Goal: Navigation & Orientation: Find specific page/section

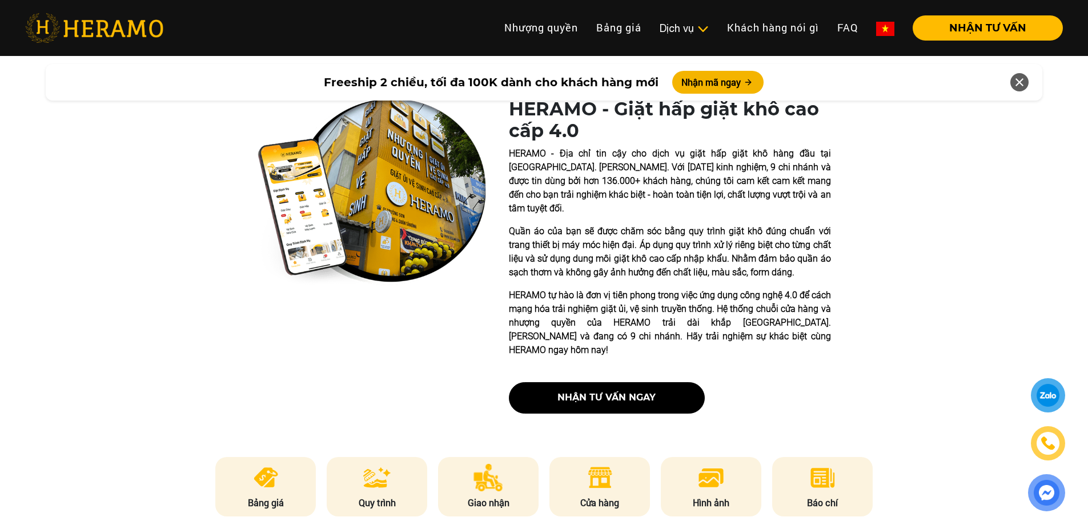
scroll to position [286, 0]
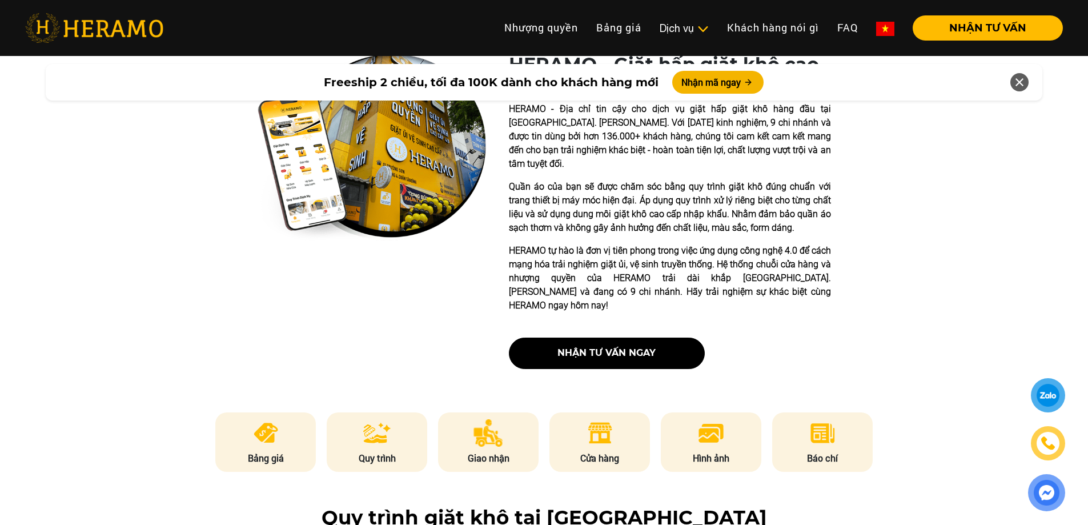
click at [610, 419] on img at bounding box center [600, 432] width 28 height 27
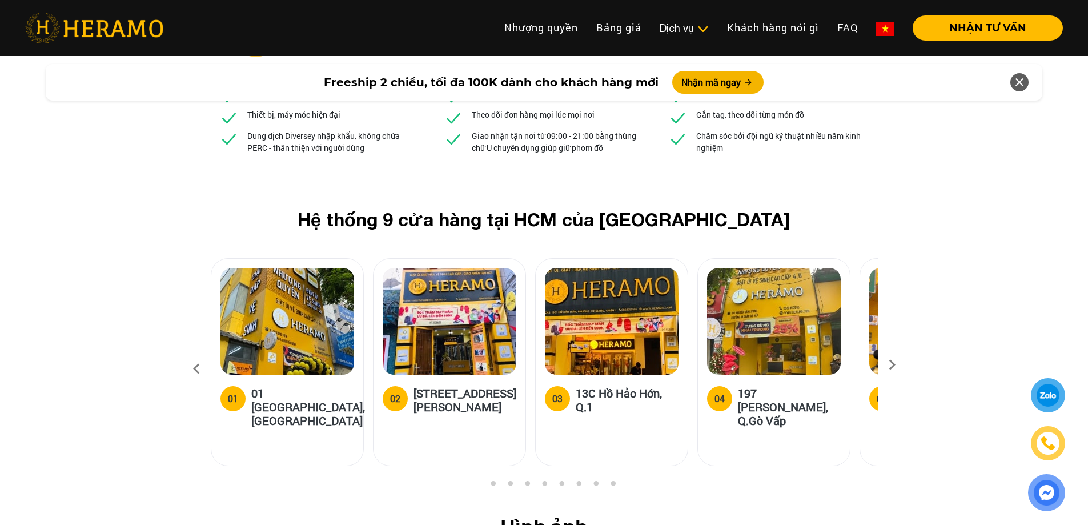
scroll to position [4279, 0]
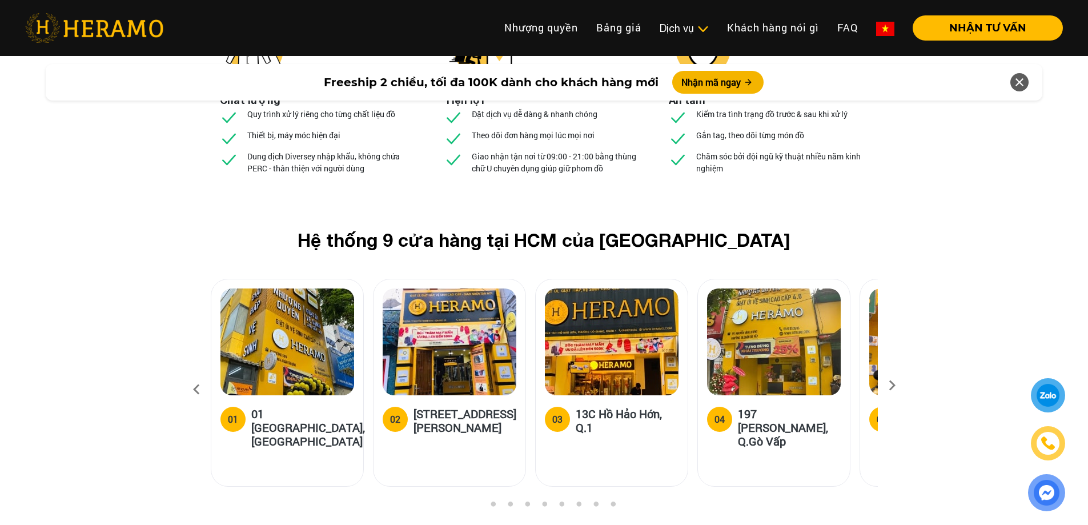
click at [891, 385] on icon at bounding box center [892, 388] width 21 height 7
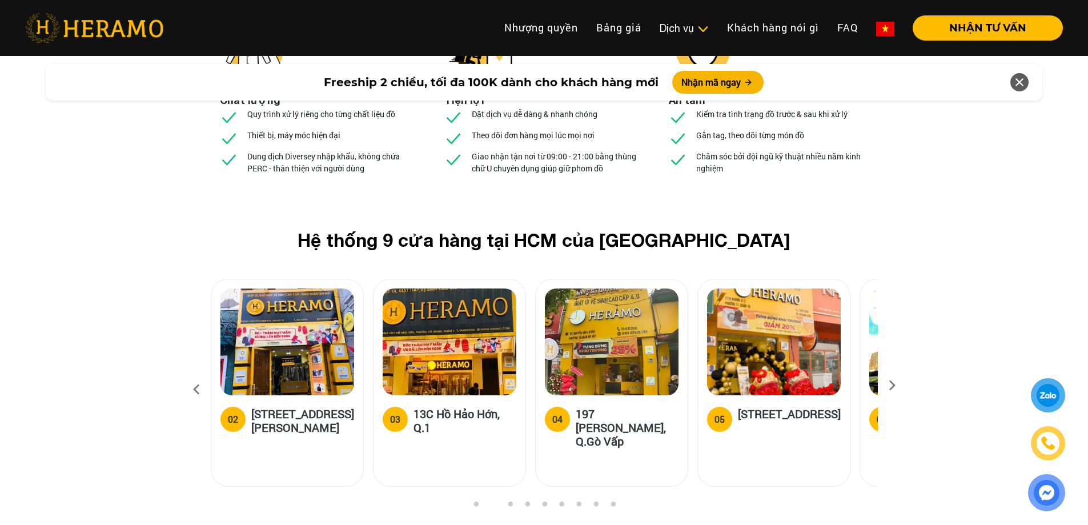
click at [892, 385] on icon at bounding box center [892, 388] width 21 height 7
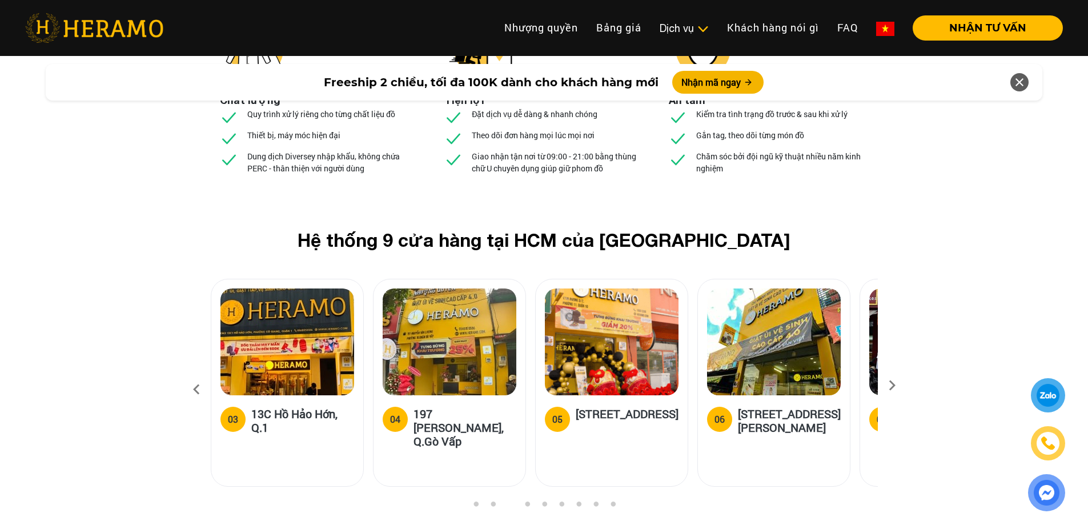
click at [885, 385] on icon at bounding box center [892, 388] width 21 height 7
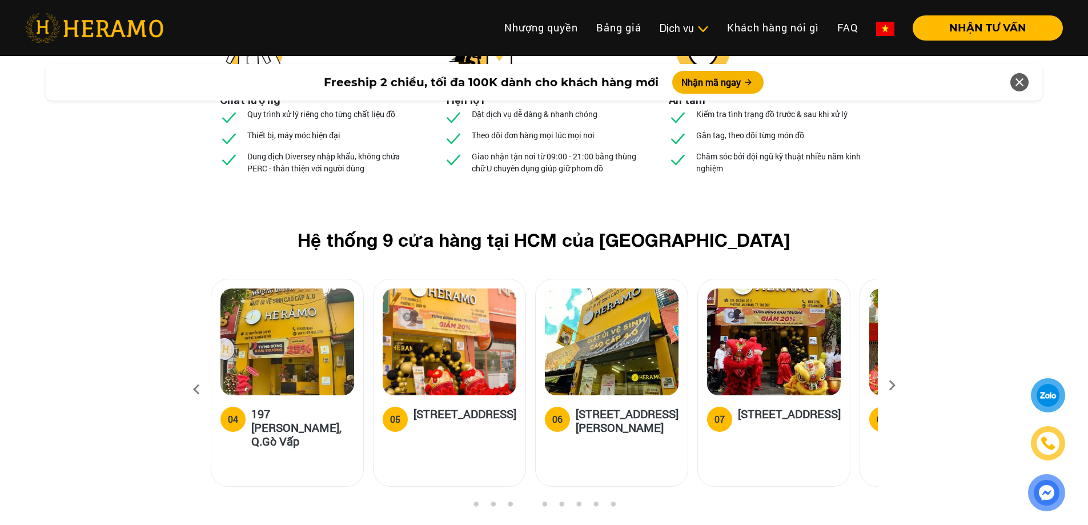
click at [885, 385] on icon at bounding box center [892, 388] width 21 height 7
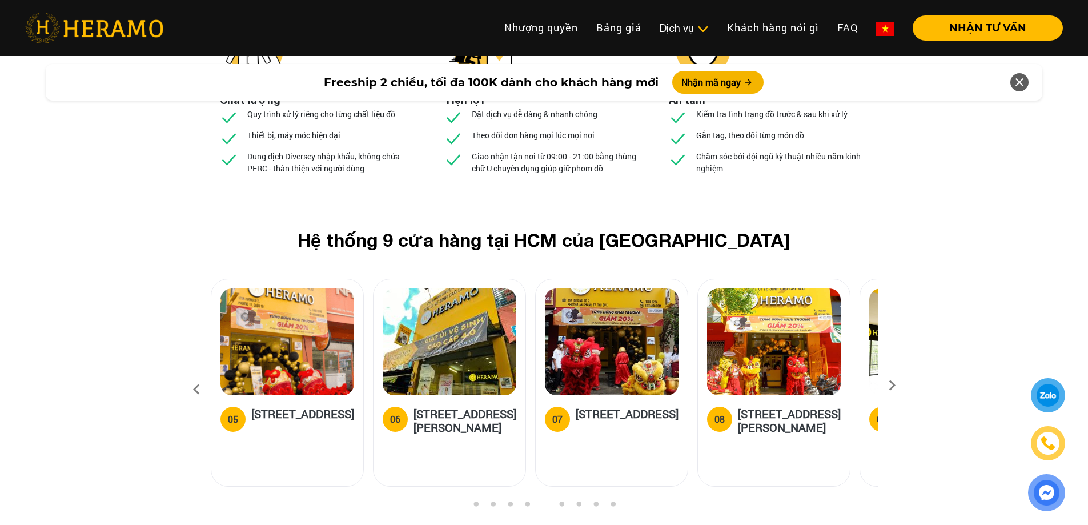
click at [885, 385] on icon at bounding box center [892, 388] width 21 height 7
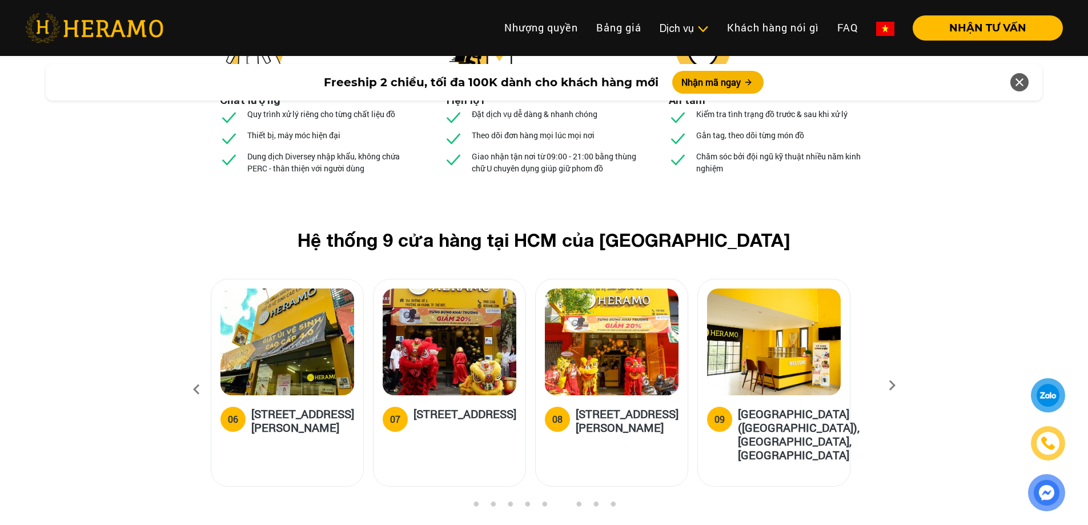
click at [886, 385] on icon at bounding box center [892, 388] width 21 height 7
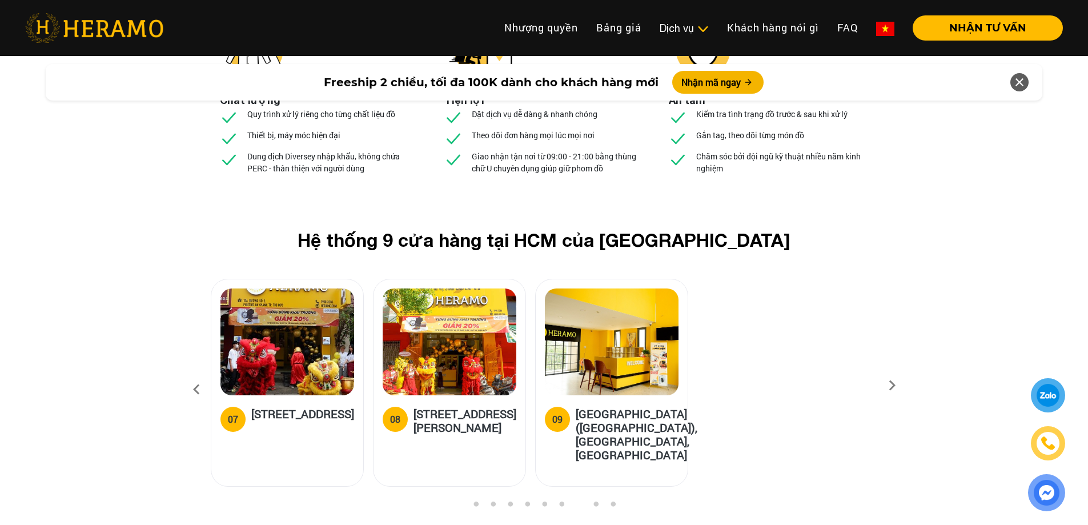
click at [197, 374] on icon at bounding box center [196, 389] width 21 height 31
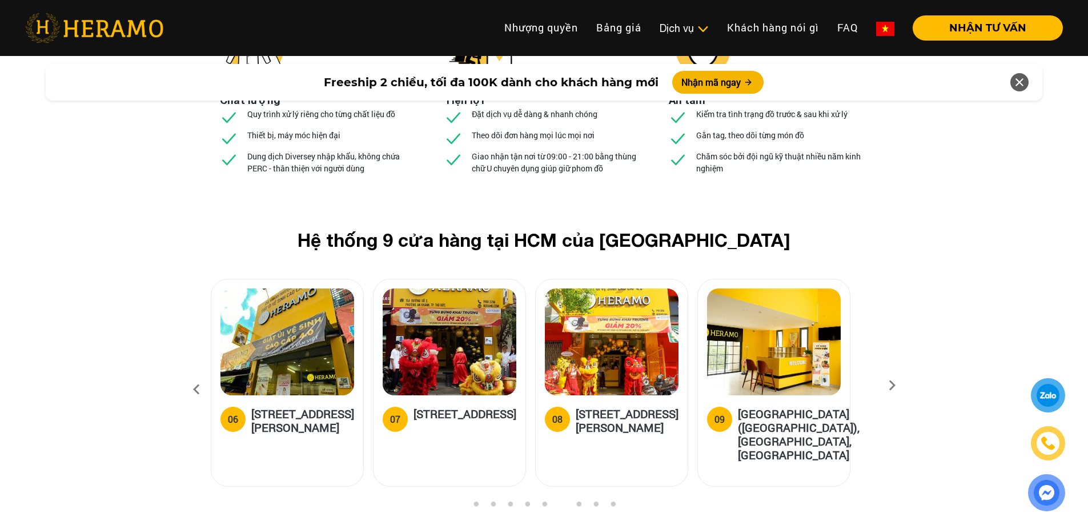
click at [197, 374] on icon at bounding box center [196, 389] width 21 height 31
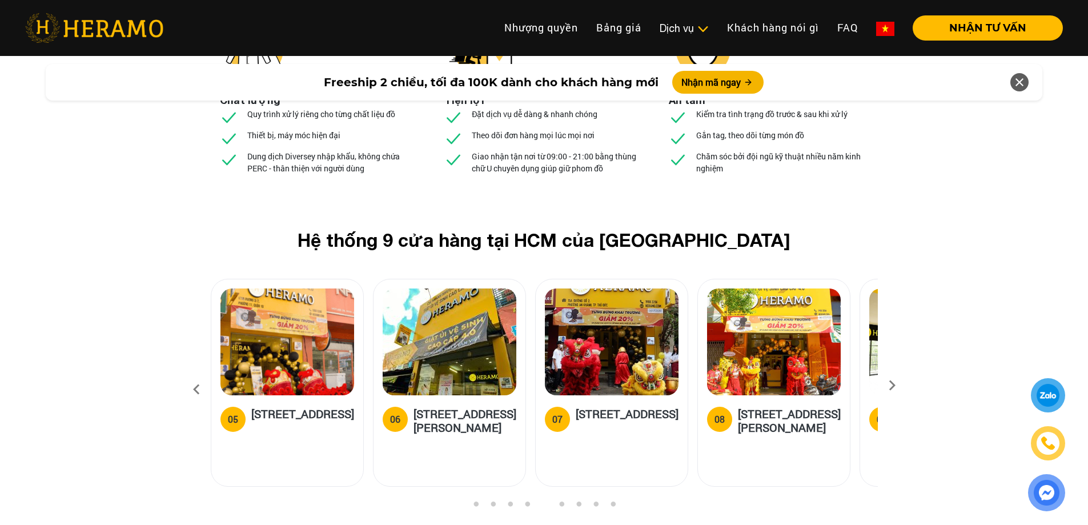
click at [197, 374] on icon at bounding box center [196, 389] width 21 height 31
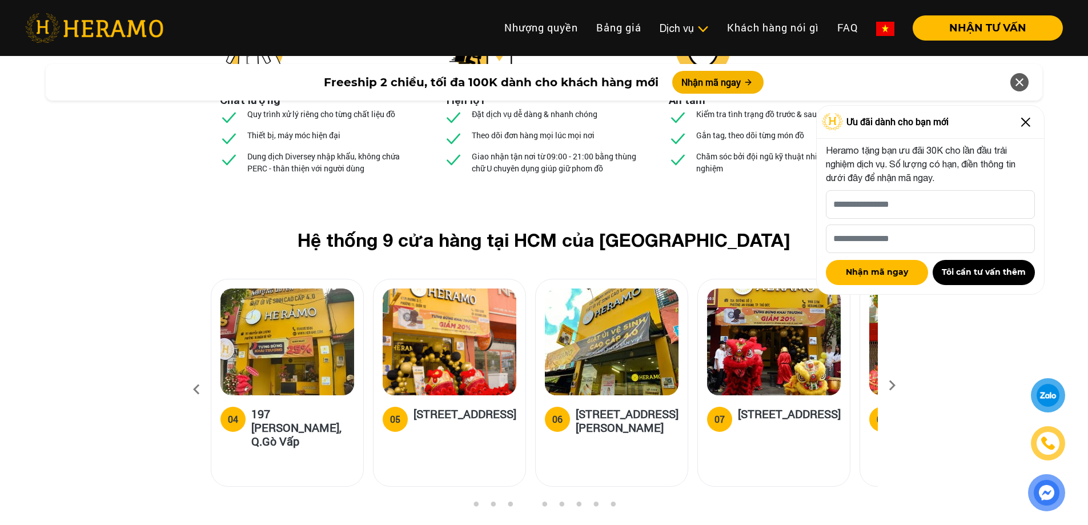
click at [197, 374] on icon at bounding box center [196, 389] width 21 height 31
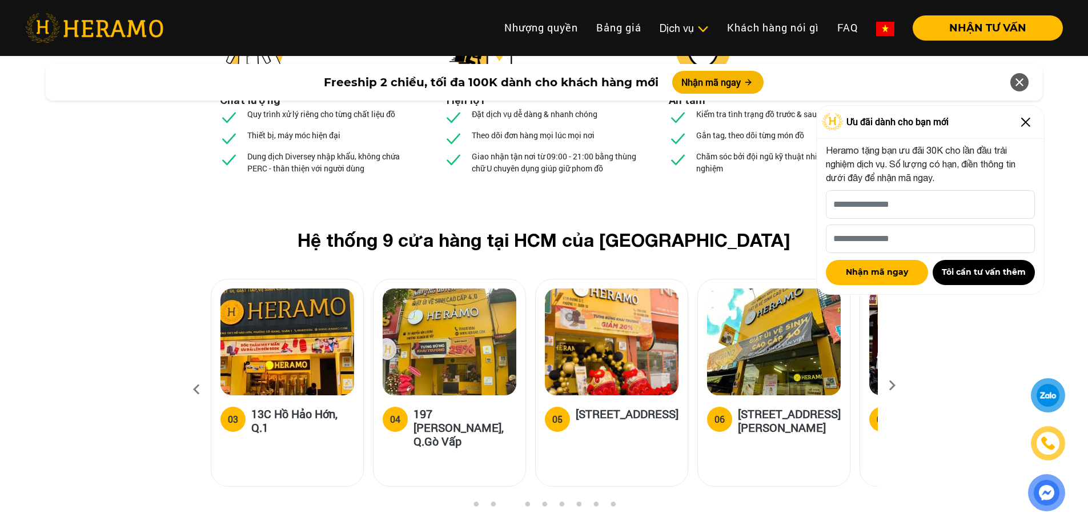
click at [196, 374] on icon at bounding box center [196, 389] width 21 height 31
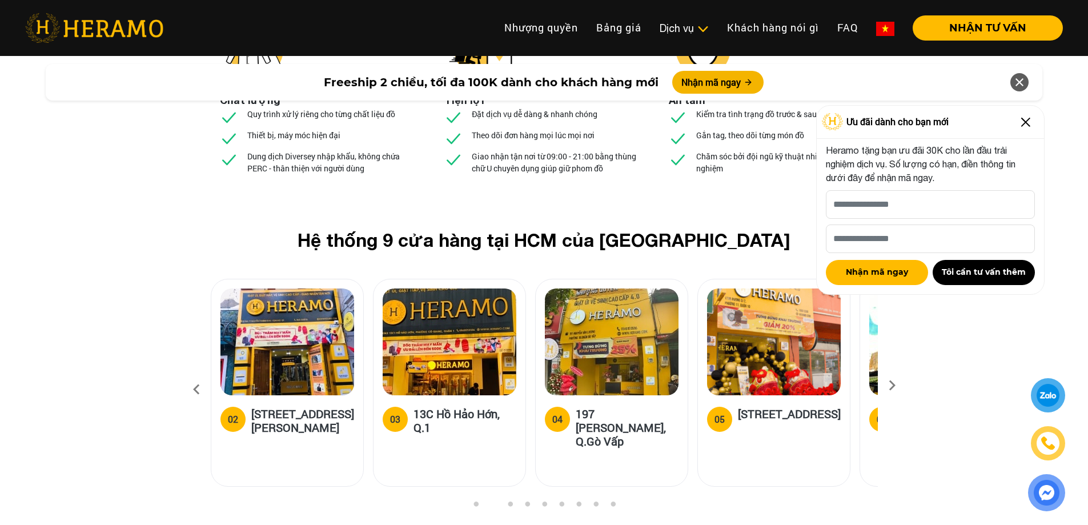
click at [196, 374] on icon at bounding box center [196, 389] width 21 height 31
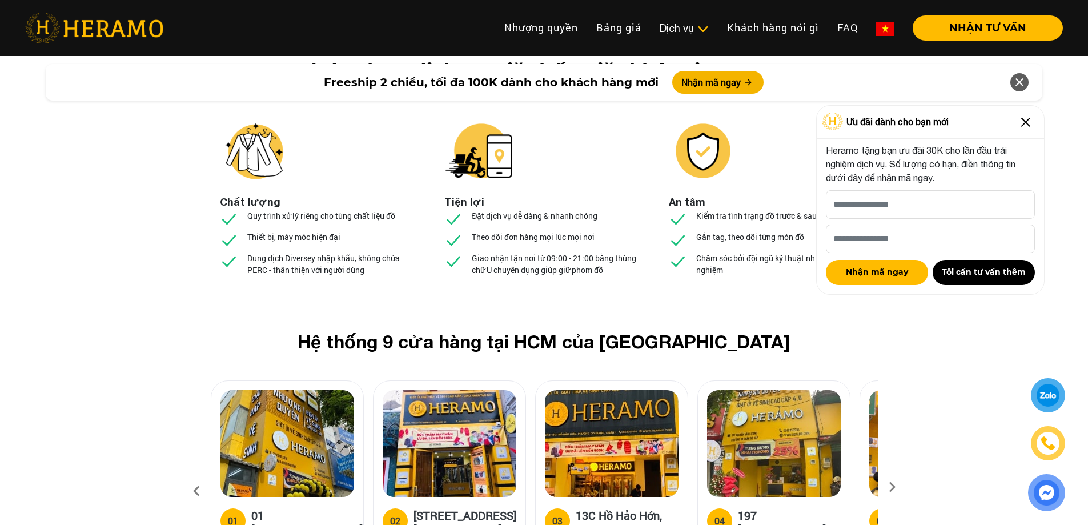
scroll to position [4108, 0]
